Goal: Find specific page/section: Find specific page/section

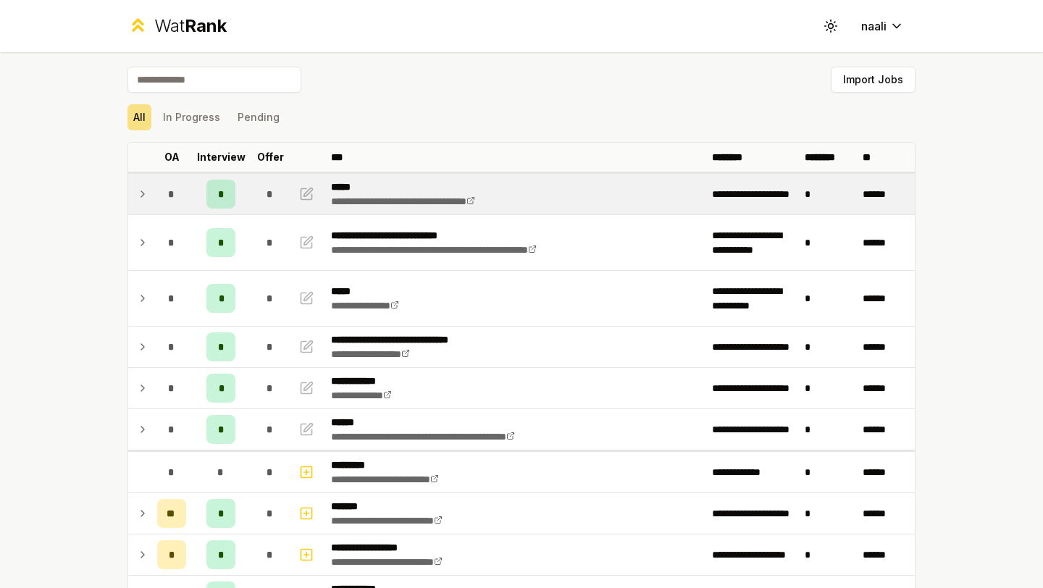
click at [274, 194] on div "*" at bounding box center [270, 194] width 29 height 29
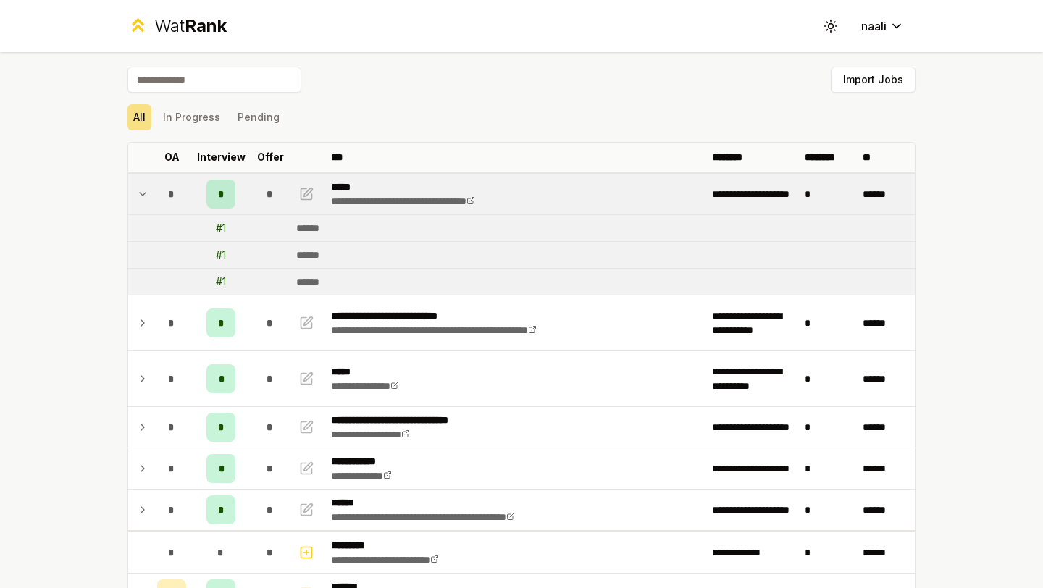
click at [274, 194] on div "*" at bounding box center [270, 194] width 29 height 29
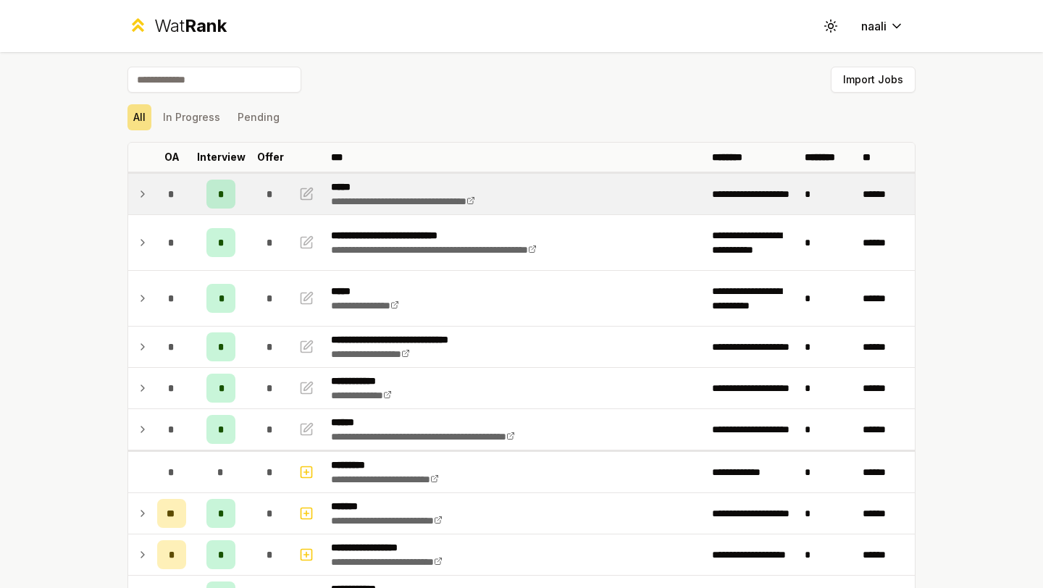
click at [274, 194] on div "*" at bounding box center [270, 194] width 29 height 29
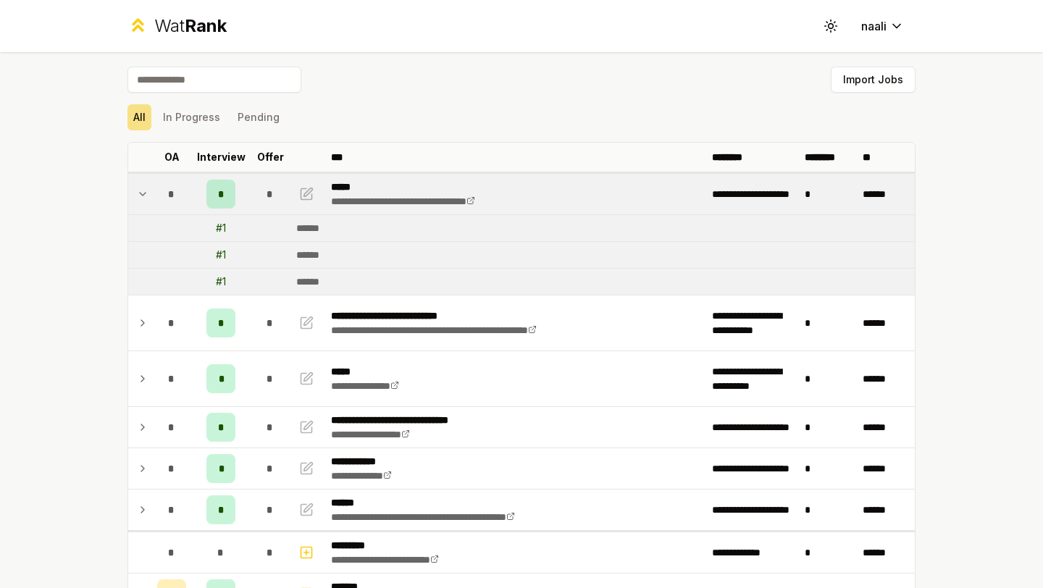
click at [273, 194] on span "*" at bounding box center [270, 194] width 7 height 14
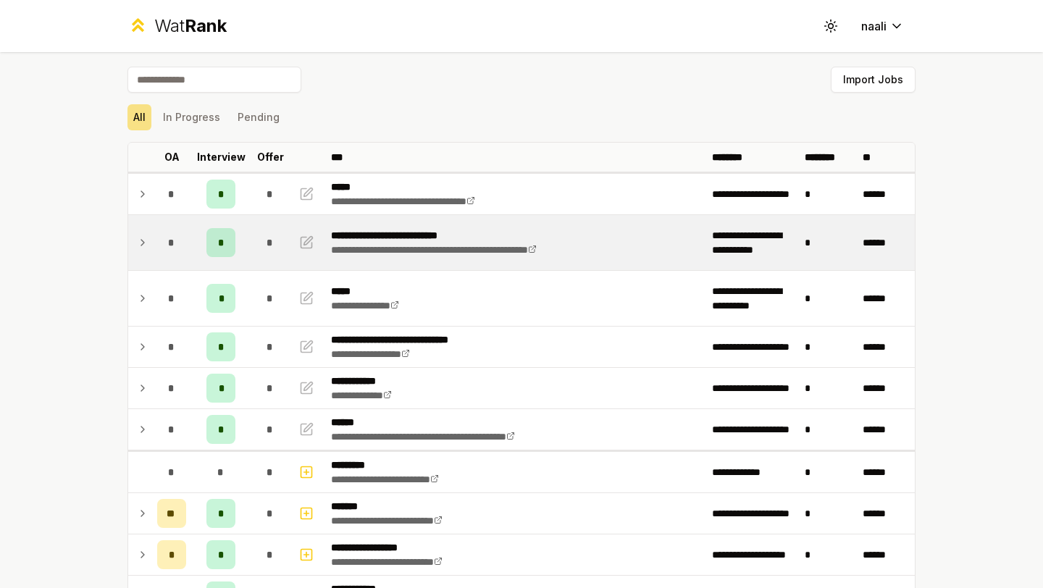
click at [267, 241] on span "*" at bounding box center [270, 242] width 7 height 14
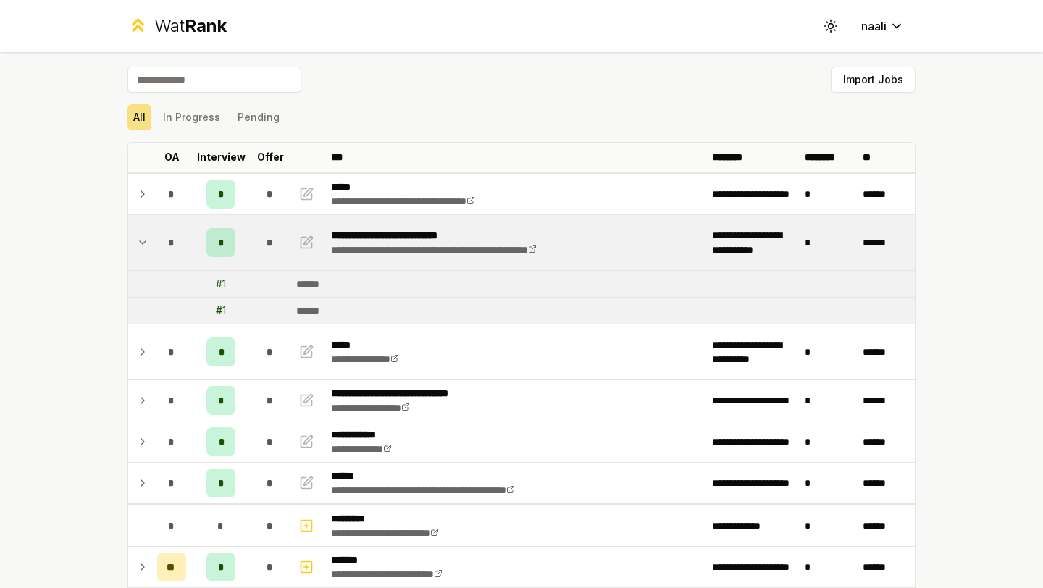
click at [267, 265] on td "*" at bounding box center [270, 242] width 41 height 55
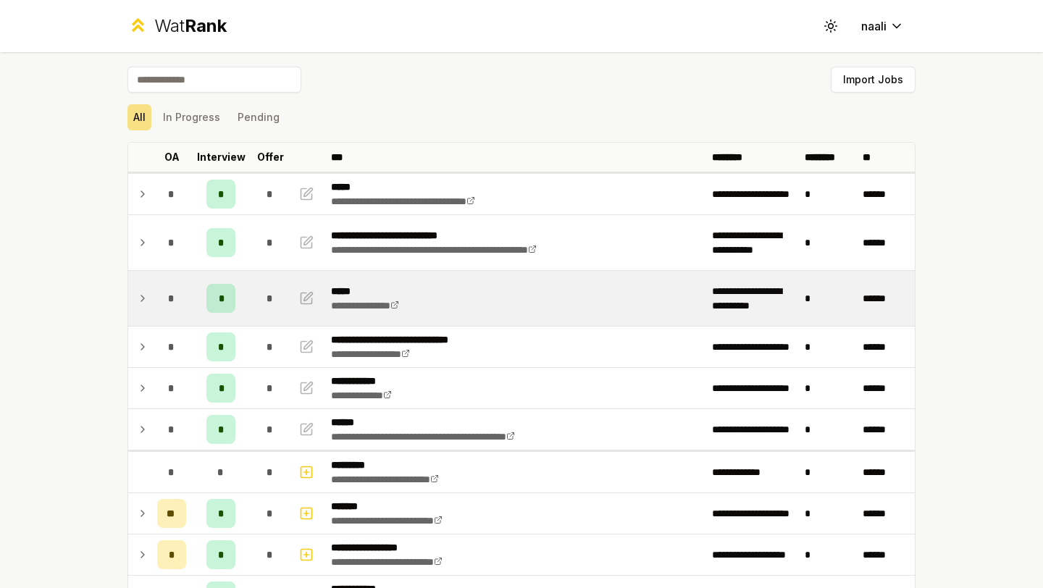
click at [263, 300] on div "*" at bounding box center [270, 298] width 29 height 29
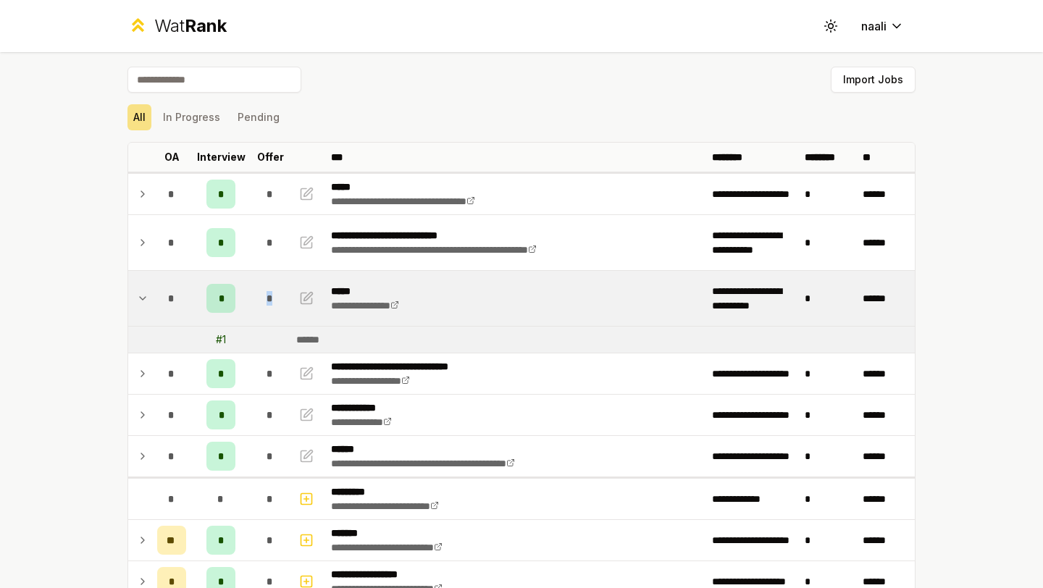
click at [263, 300] on div "*" at bounding box center [270, 298] width 29 height 29
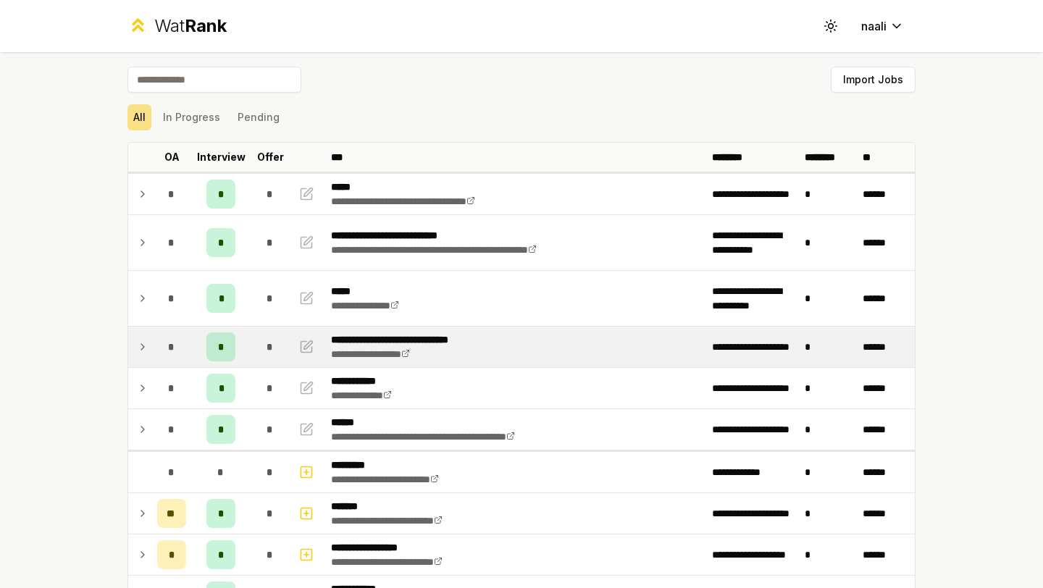
click at [257, 359] on div "*" at bounding box center [270, 347] width 29 height 29
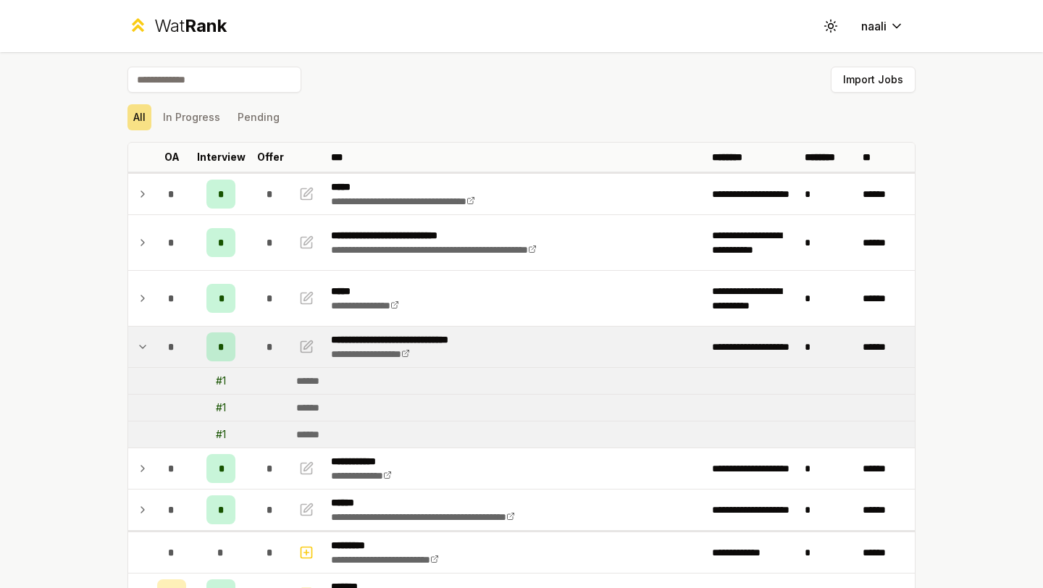
click at [257, 359] on div "*" at bounding box center [270, 347] width 29 height 29
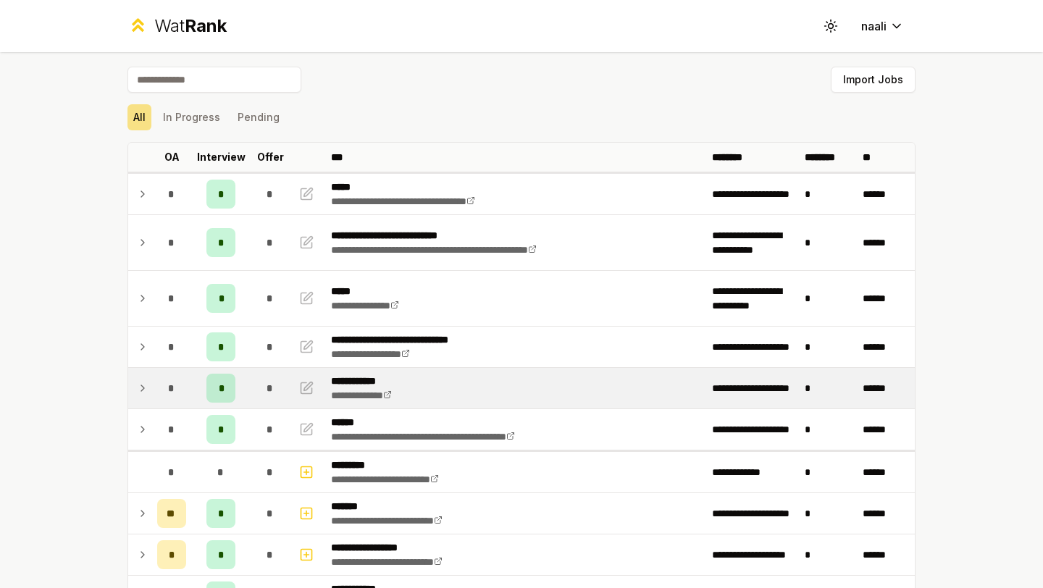
click at [256, 393] on div "*" at bounding box center [270, 388] width 29 height 29
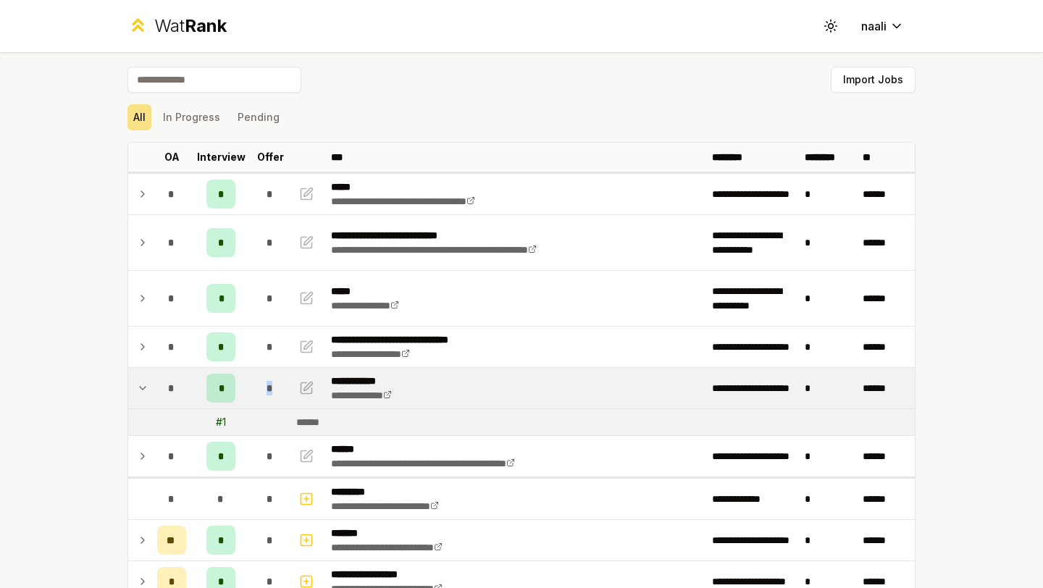
click at [256, 393] on div "*" at bounding box center [270, 388] width 29 height 29
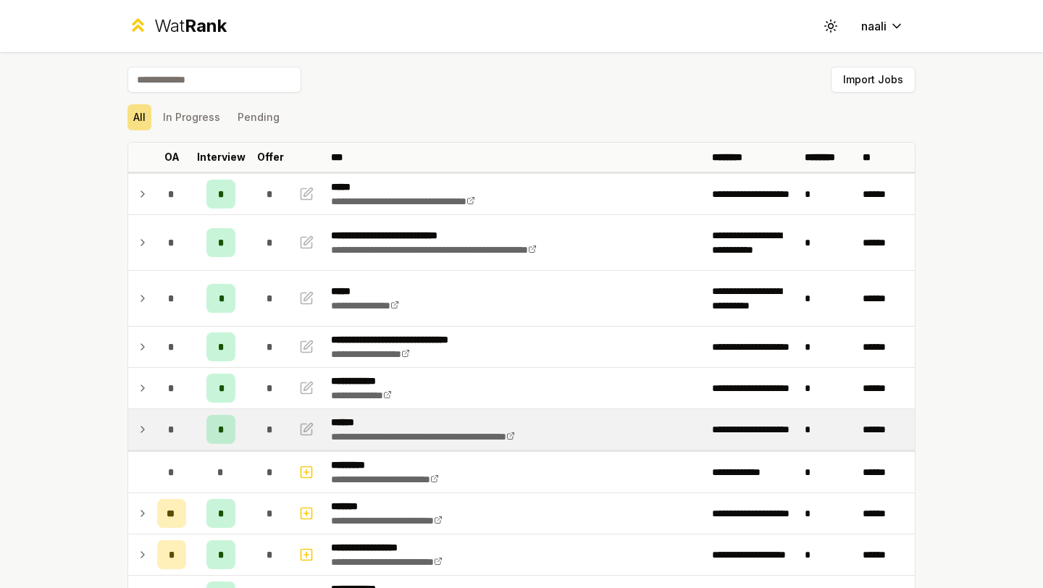
click at [251, 432] on td "*" at bounding box center [270, 429] width 41 height 41
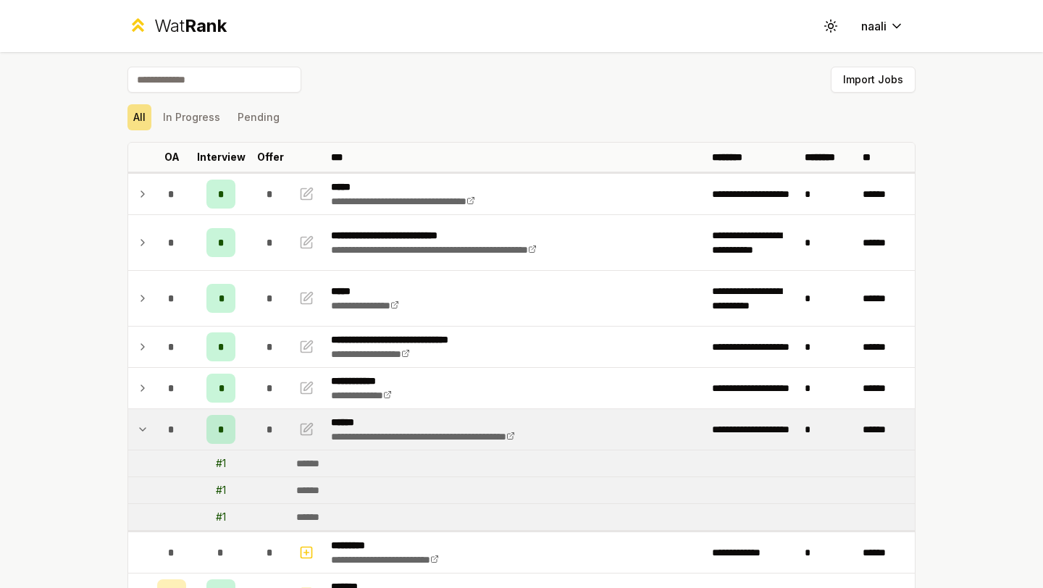
click at [251, 432] on td "*" at bounding box center [270, 429] width 41 height 41
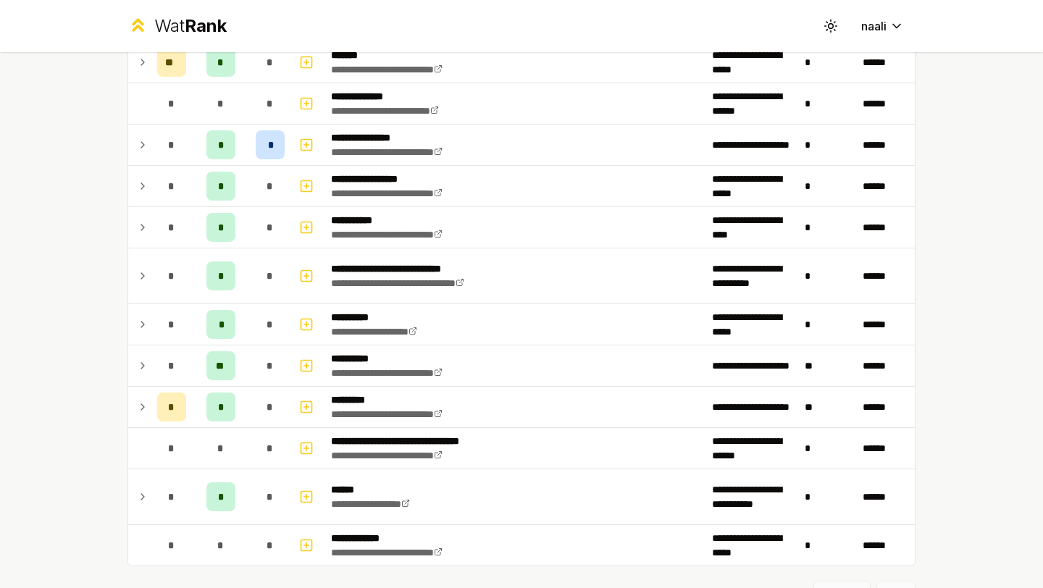
scroll to position [1761, 0]
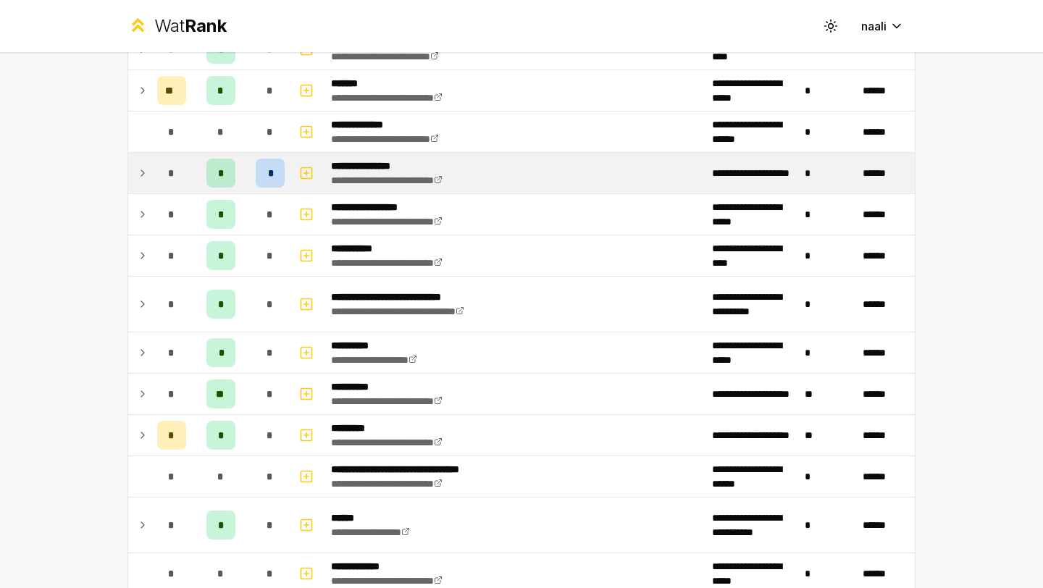
click at [276, 166] on div "*" at bounding box center [270, 173] width 29 height 29
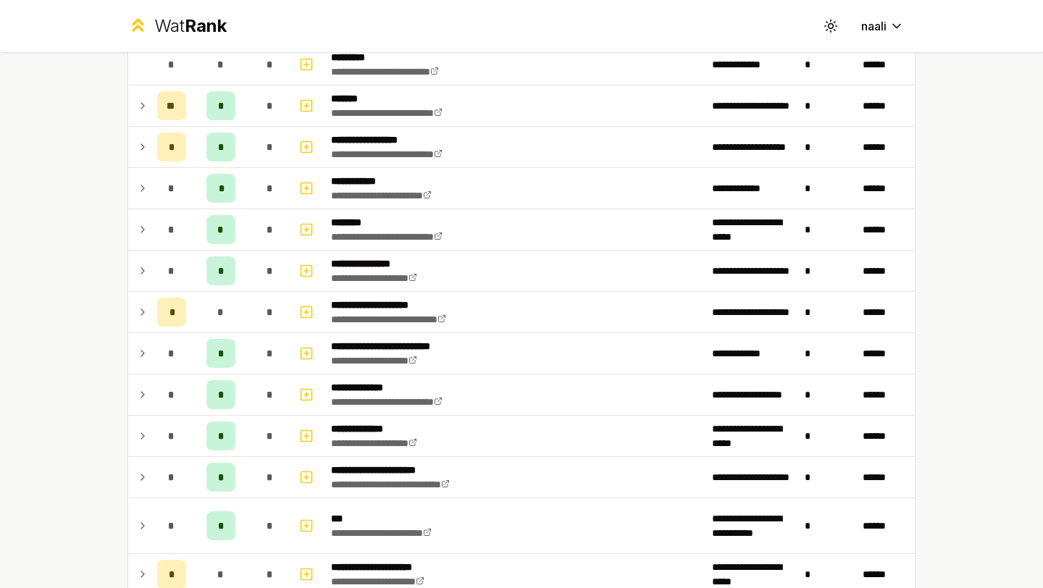
scroll to position [0, 0]
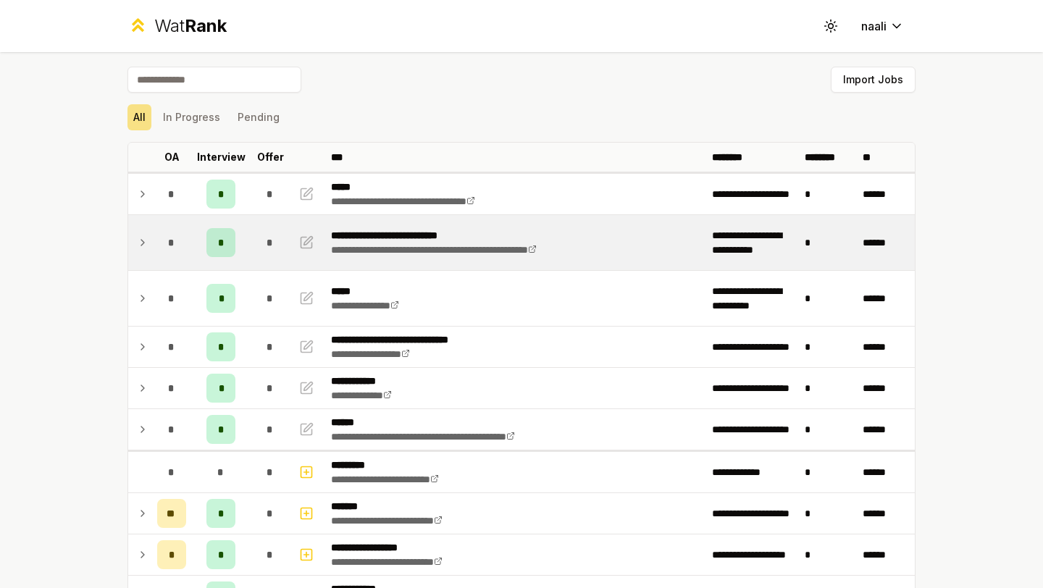
click at [270, 220] on td "*" at bounding box center [270, 242] width 41 height 55
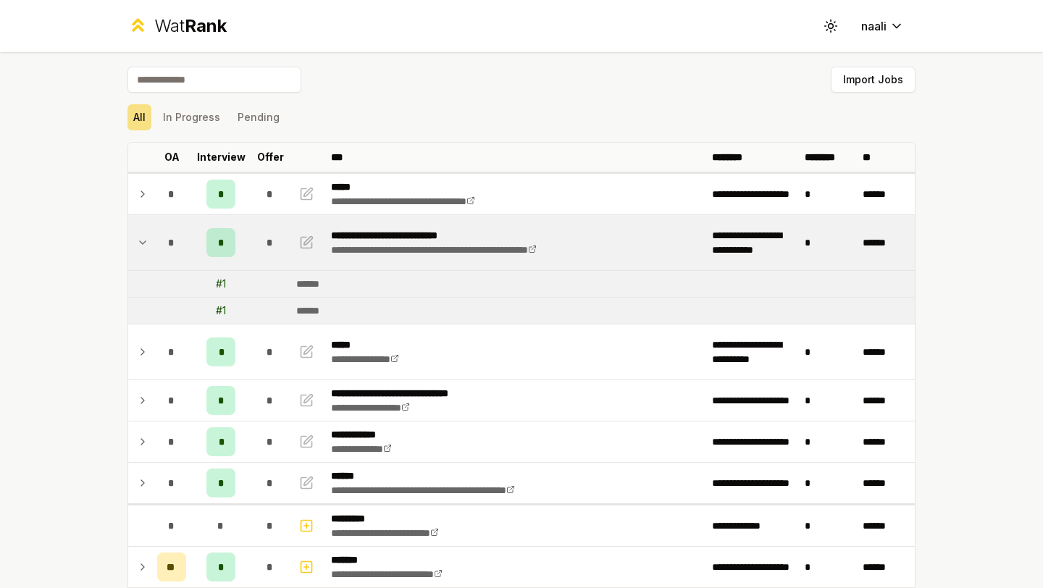
click at [270, 228] on div "*" at bounding box center [270, 242] width 29 height 29
